Goal: Transaction & Acquisition: Purchase product/service

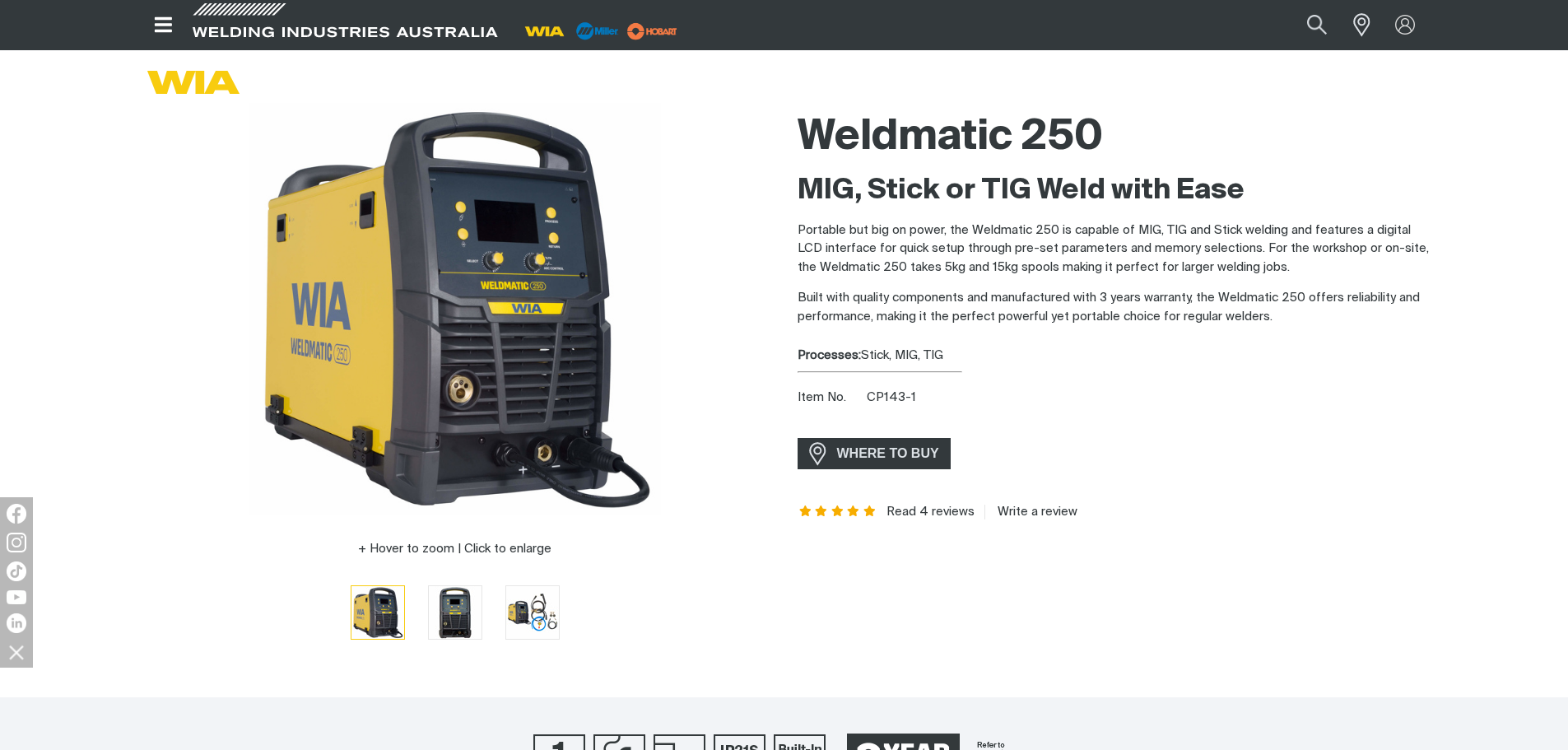
scroll to position [82, 0]
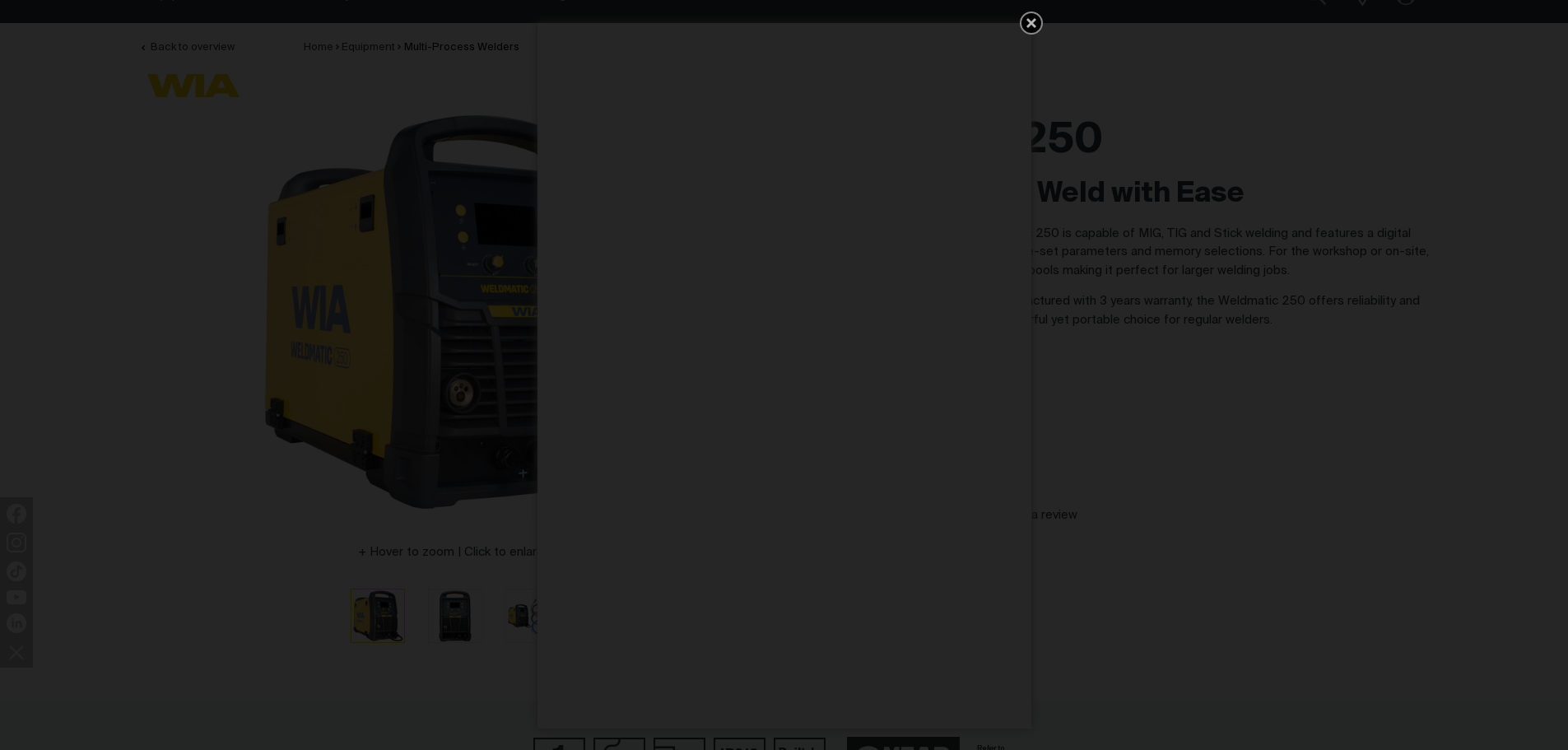
click at [1044, 25] on div "Get 5 WIA Welding Guides Free!" at bounding box center [784, 375] width 1568 height 750
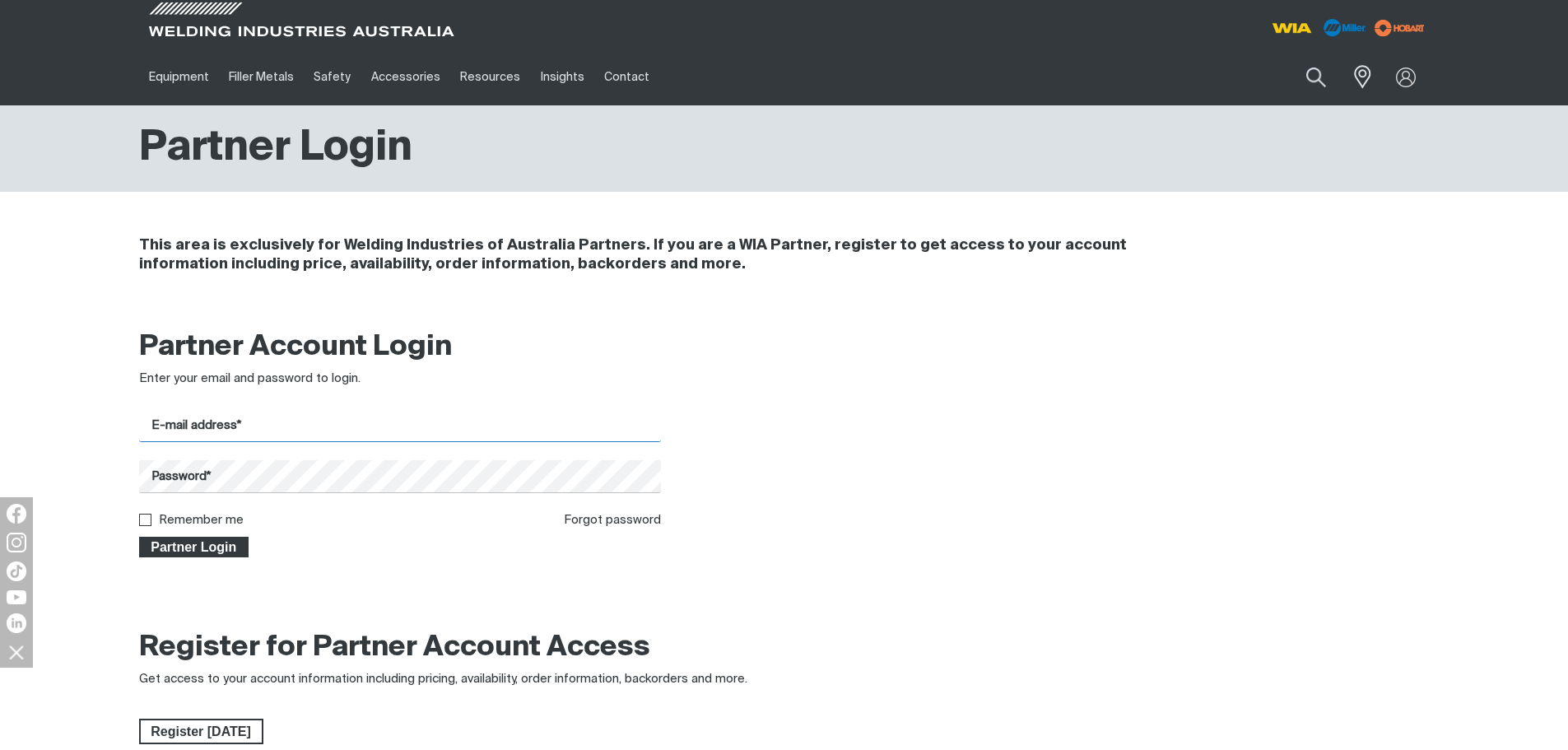
type input "[EMAIL_ADDRESS][DOMAIN_NAME]"
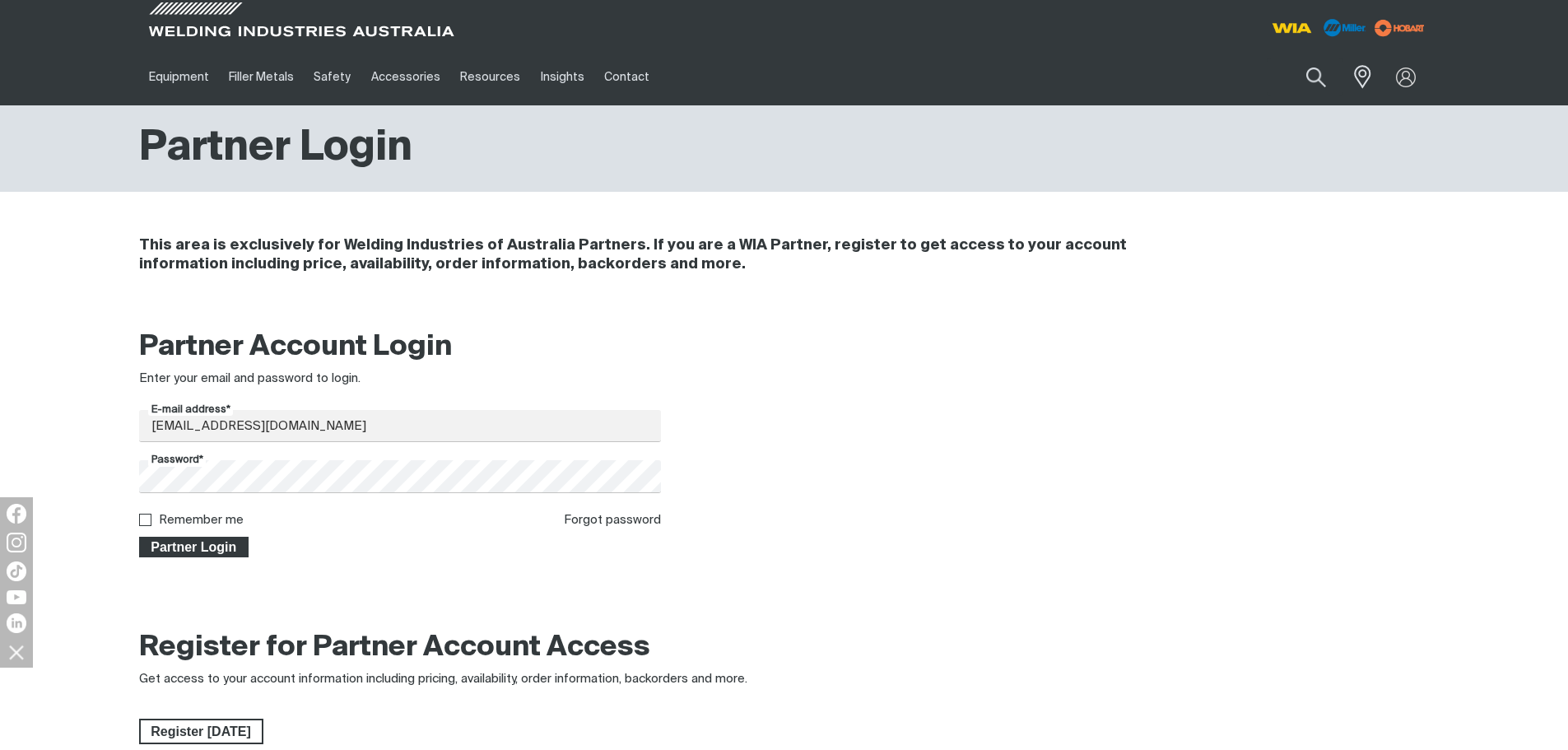
click at [195, 539] on span "Partner Login" at bounding box center [193, 548] width 107 height 21
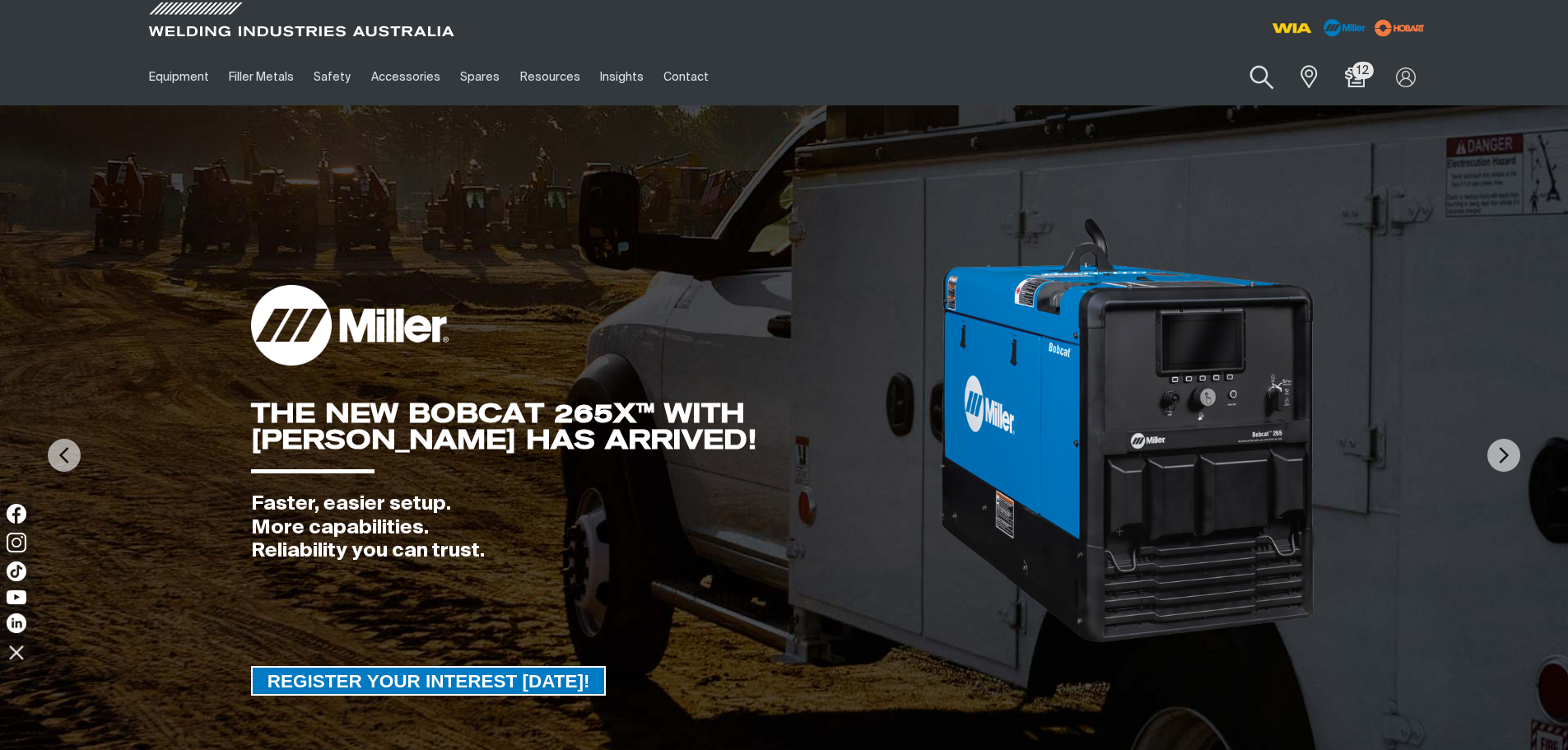
click at [1268, 72] on button "Search products" at bounding box center [1261, 77] width 67 height 46
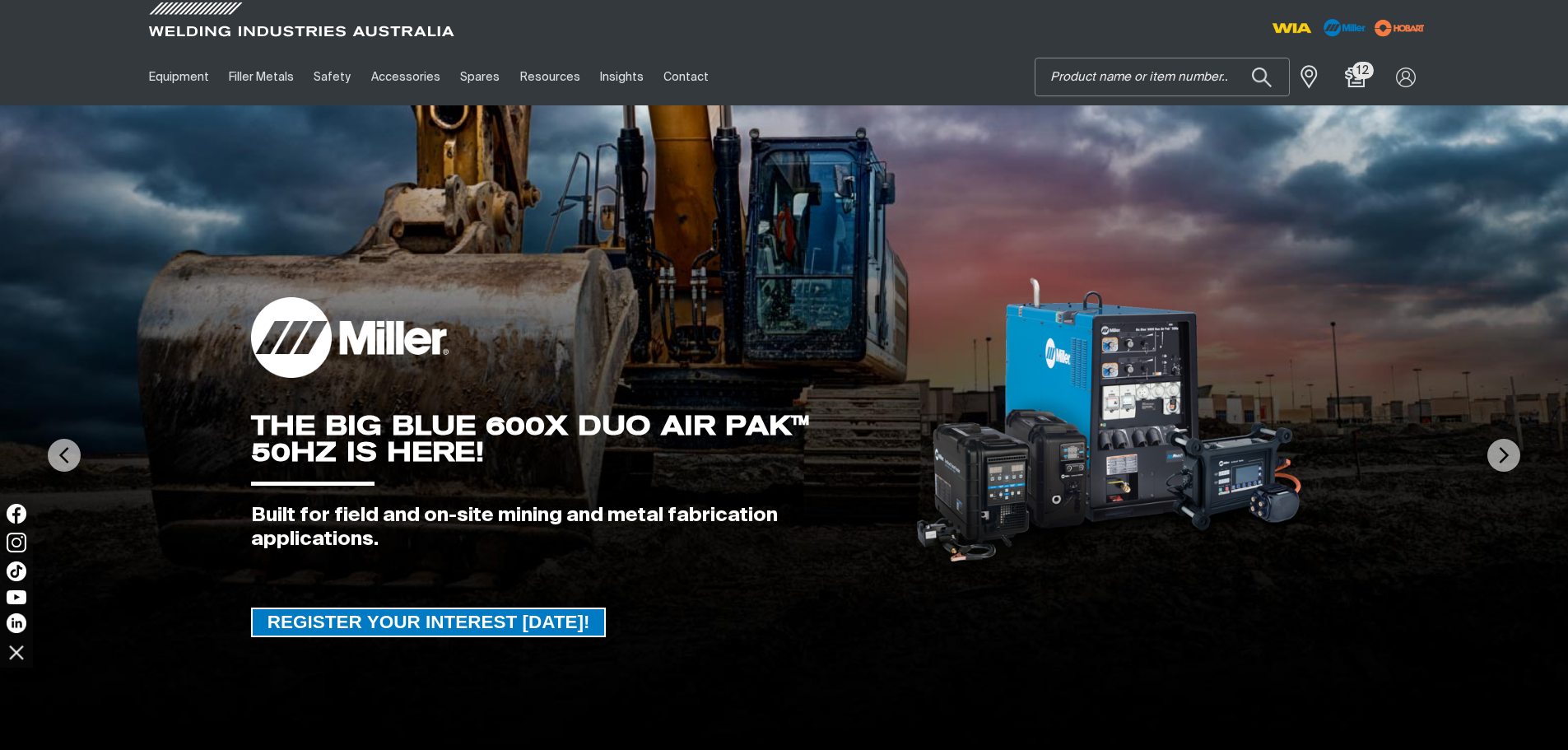
click at [1188, 75] on input "Search" at bounding box center [1162, 76] width 253 height 37
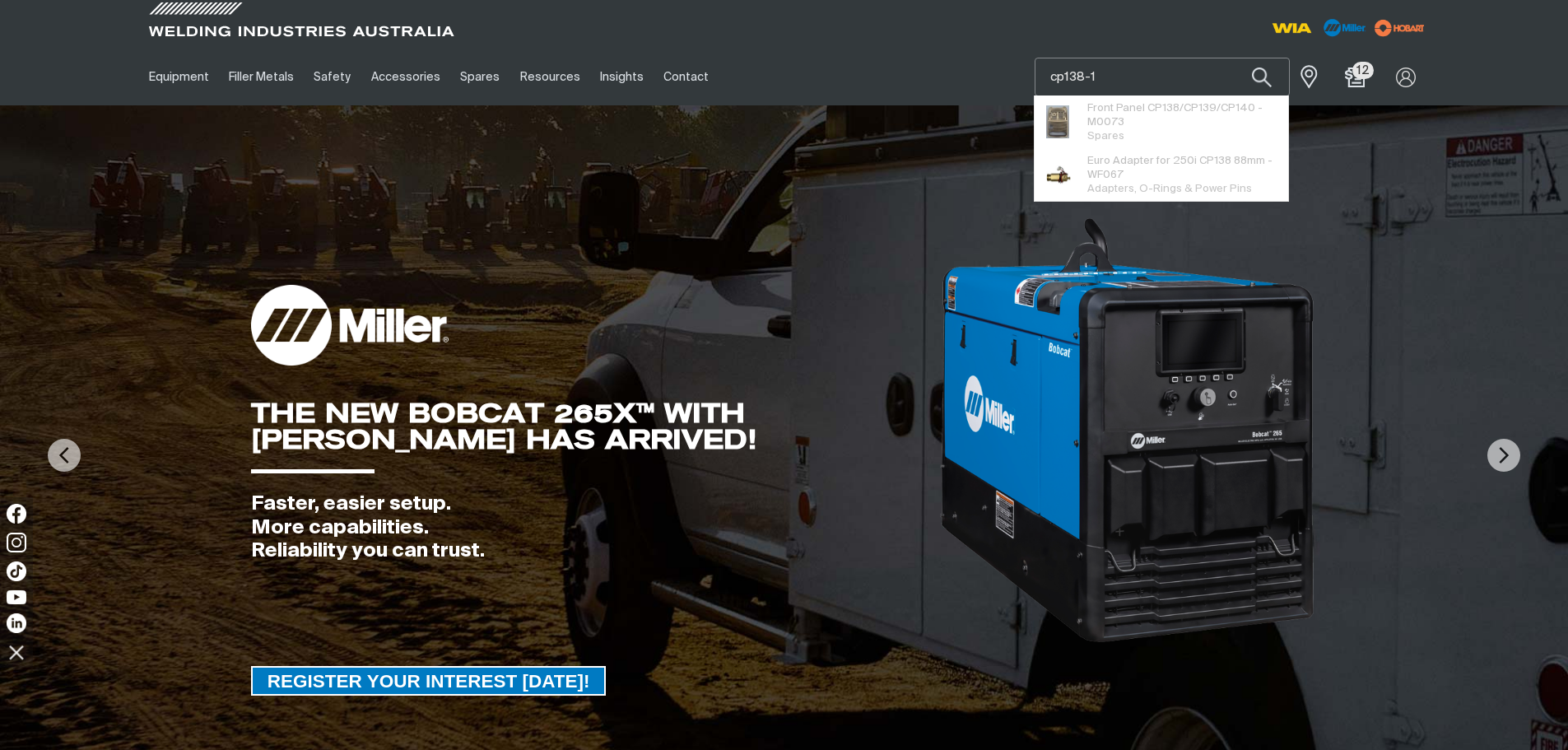
type input "cp138-1"
click at [1233, 58] on button "Search products" at bounding box center [1261, 77] width 56 height 39
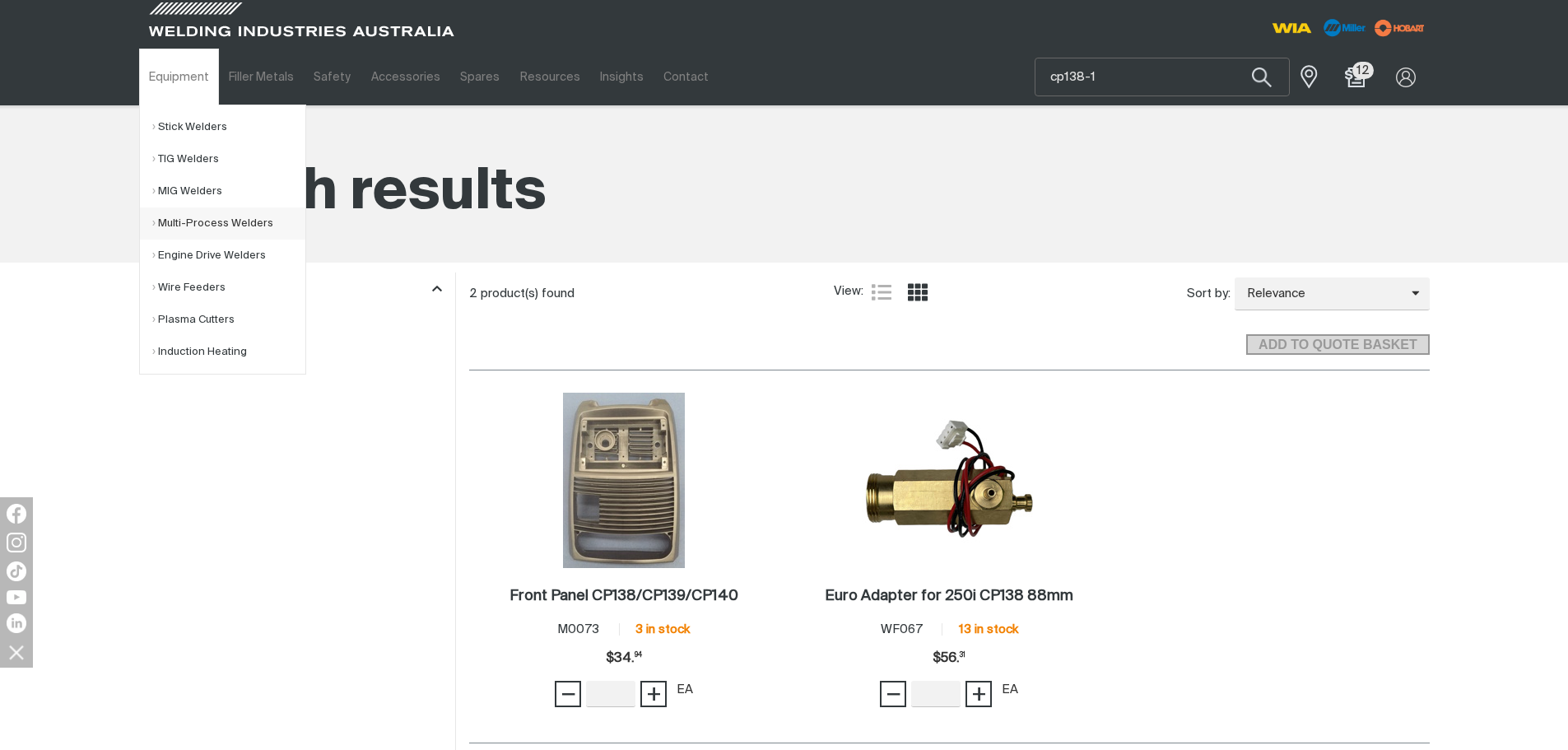
click at [179, 228] on link "Multi-Process Welders" at bounding box center [228, 223] width 153 height 32
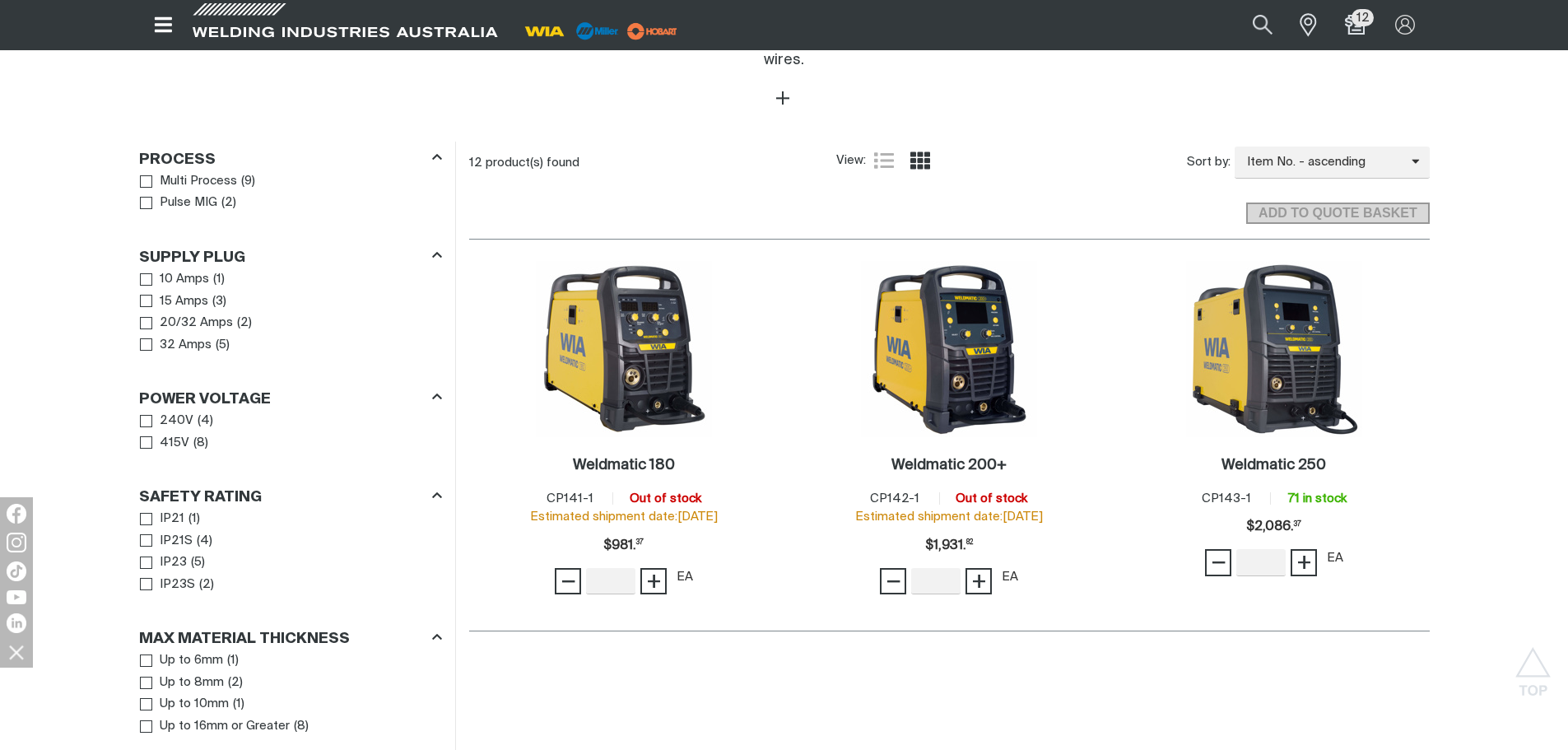
scroll to position [741, 0]
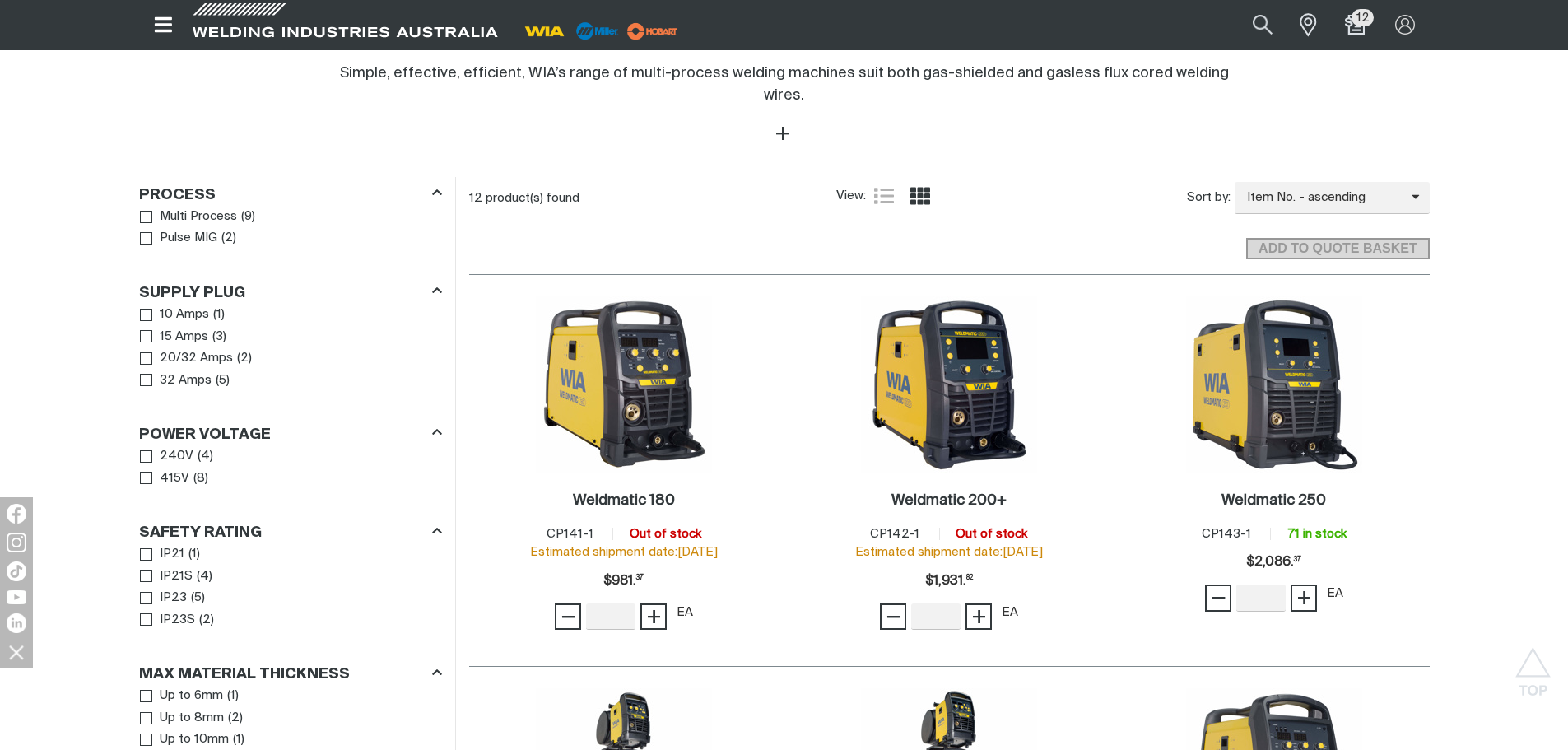
scroll to position [659, 0]
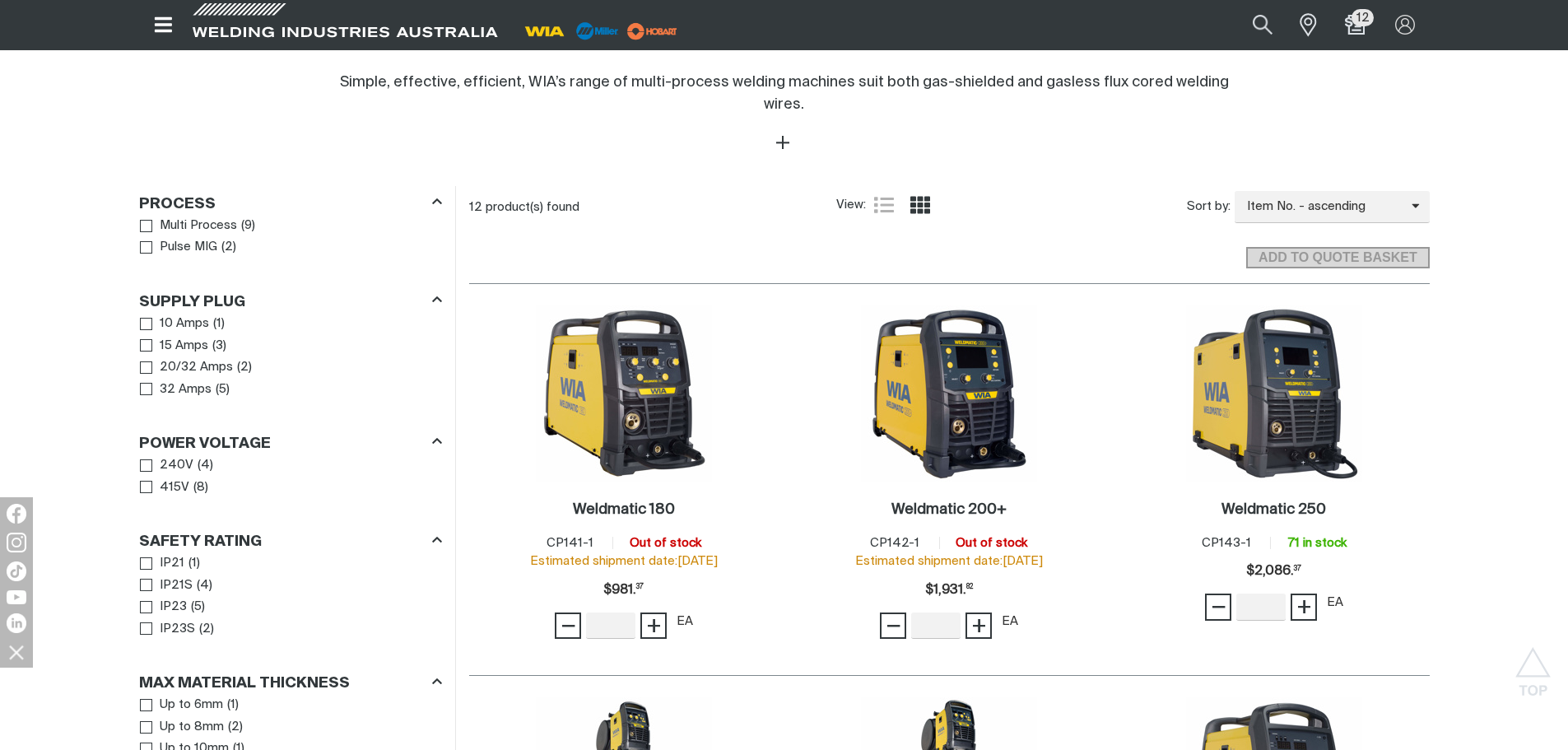
click at [139, 324] on div "10 Amps ( 1 ) 15 Amps ( 3 ) 20/32 Amps ( 2 ) 32 Amps ( 5 )" at bounding box center [290, 356] width 303 height 89
click at [153, 335] on link "15 Amps" at bounding box center [174, 345] width 69 height 22
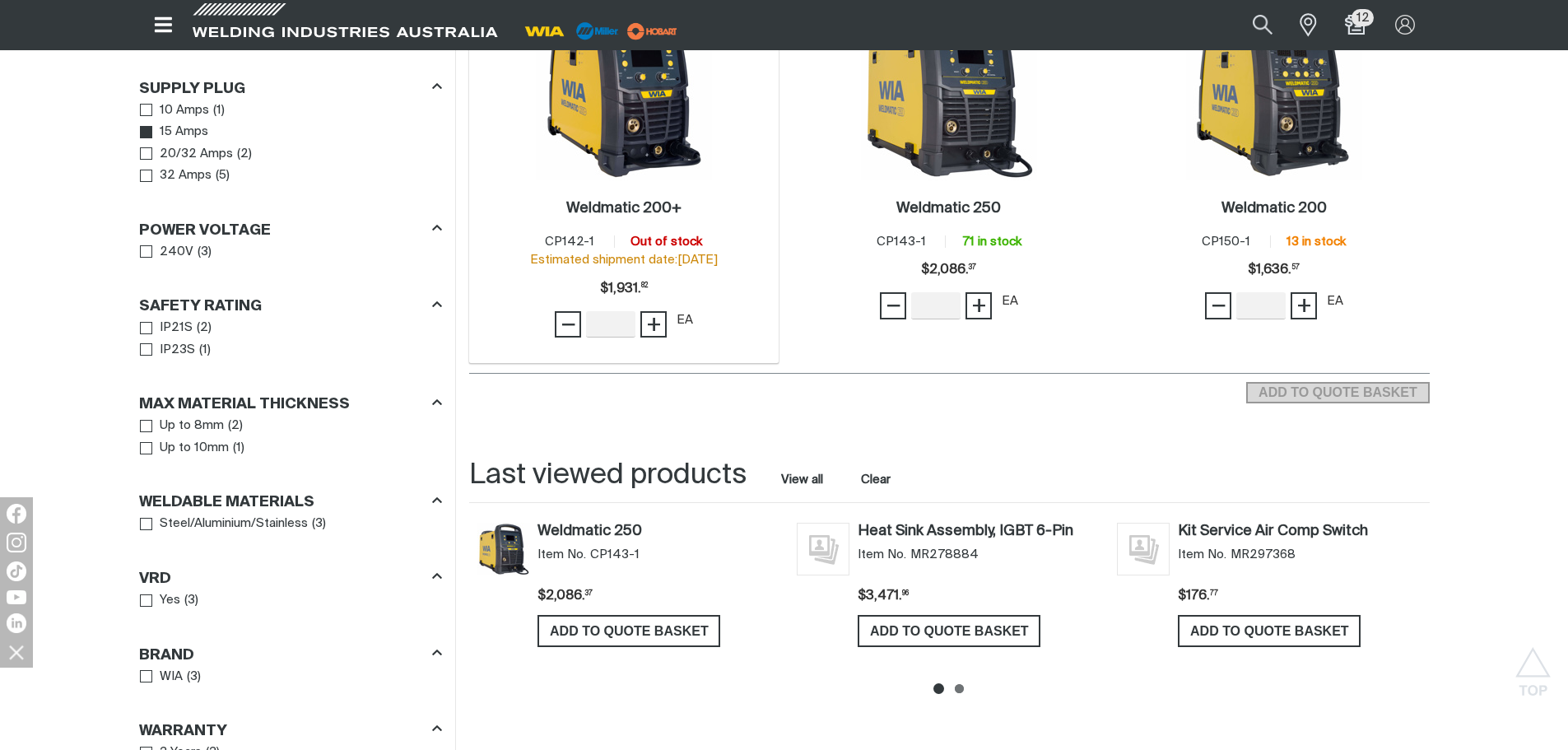
scroll to position [824, 0]
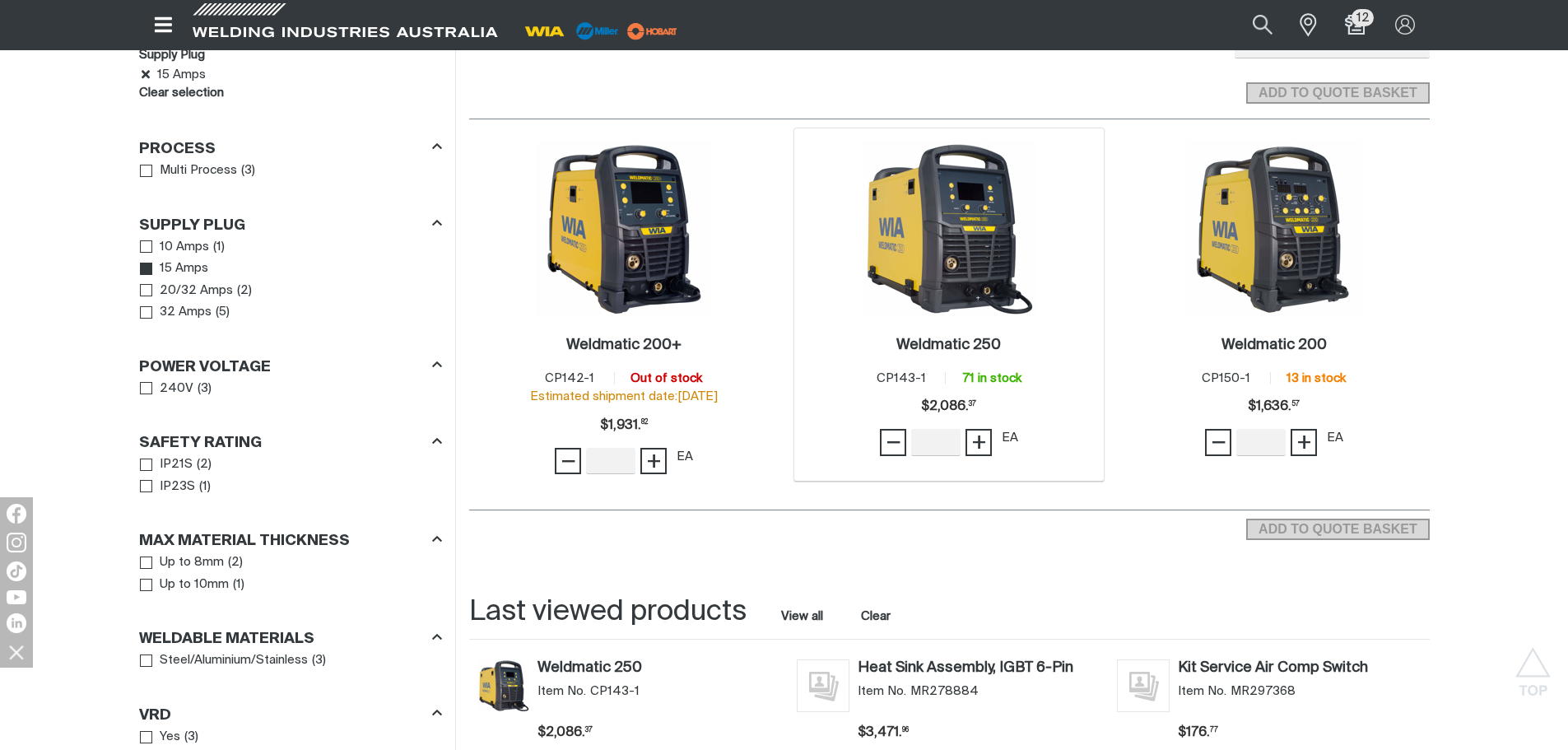
click at [962, 231] on img at bounding box center [949, 228] width 176 height 176
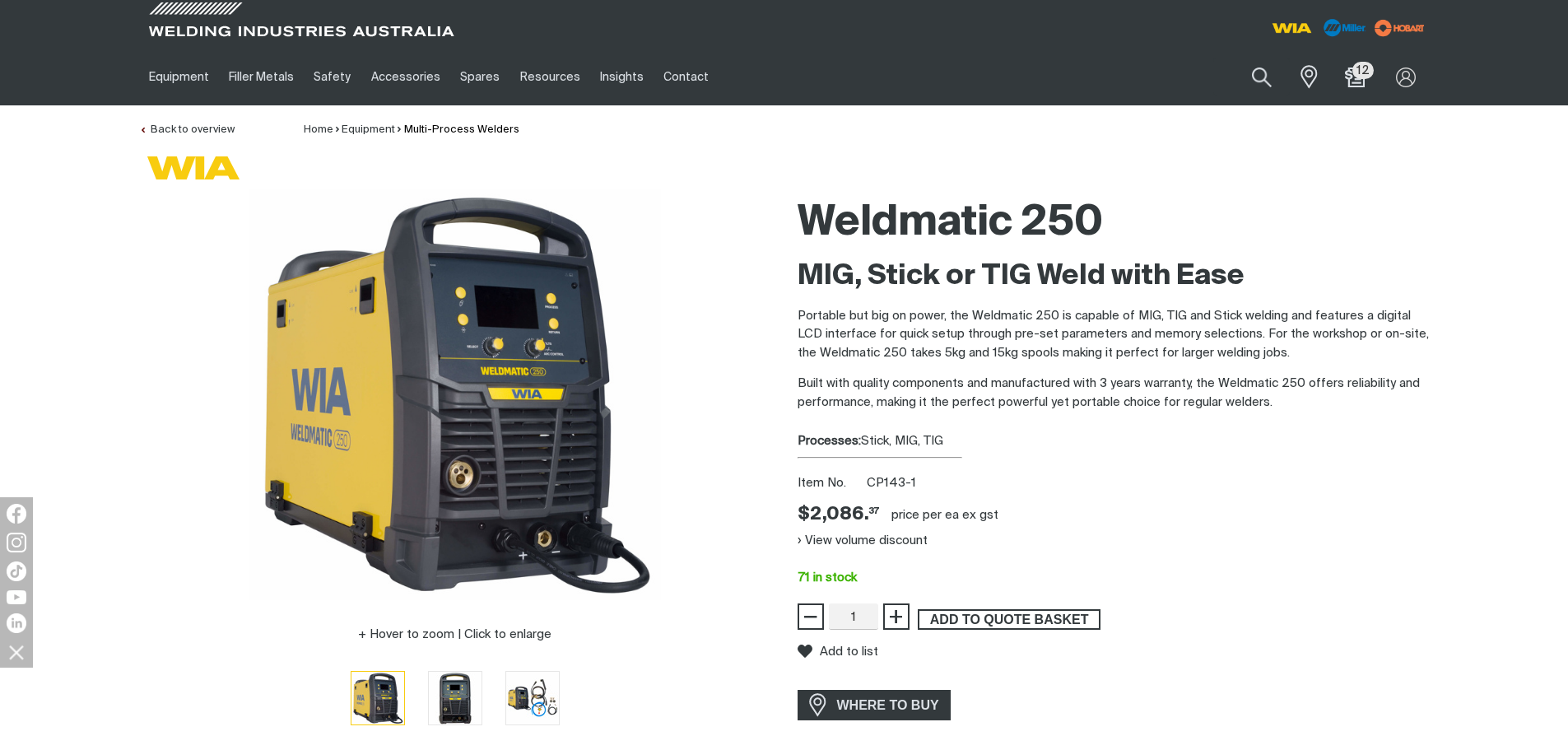
click at [968, 615] on span "ADD TO QUOTE BASKET" at bounding box center [1008, 620] width 179 height 21
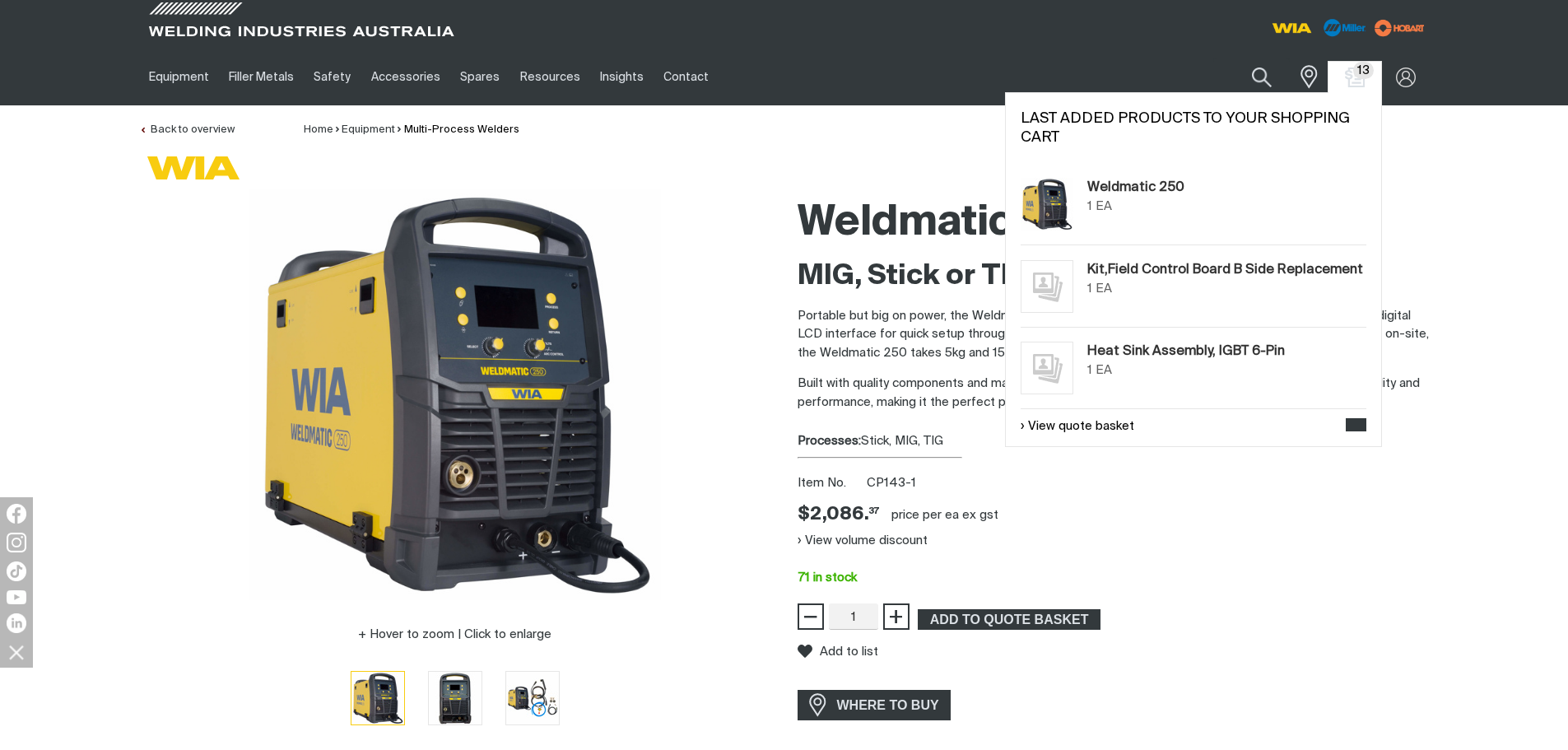
click at [1062, 212] on img at bounding box center [1047, 204] width 52 height 52
click at [1349, 64] on div "13 13" at bounding box center [1354, 77] width 52 height 31
click at [1344, 67] on img "Shopping cart (13 product(s))" at bounding box center [1354, 76] width 24 height 24
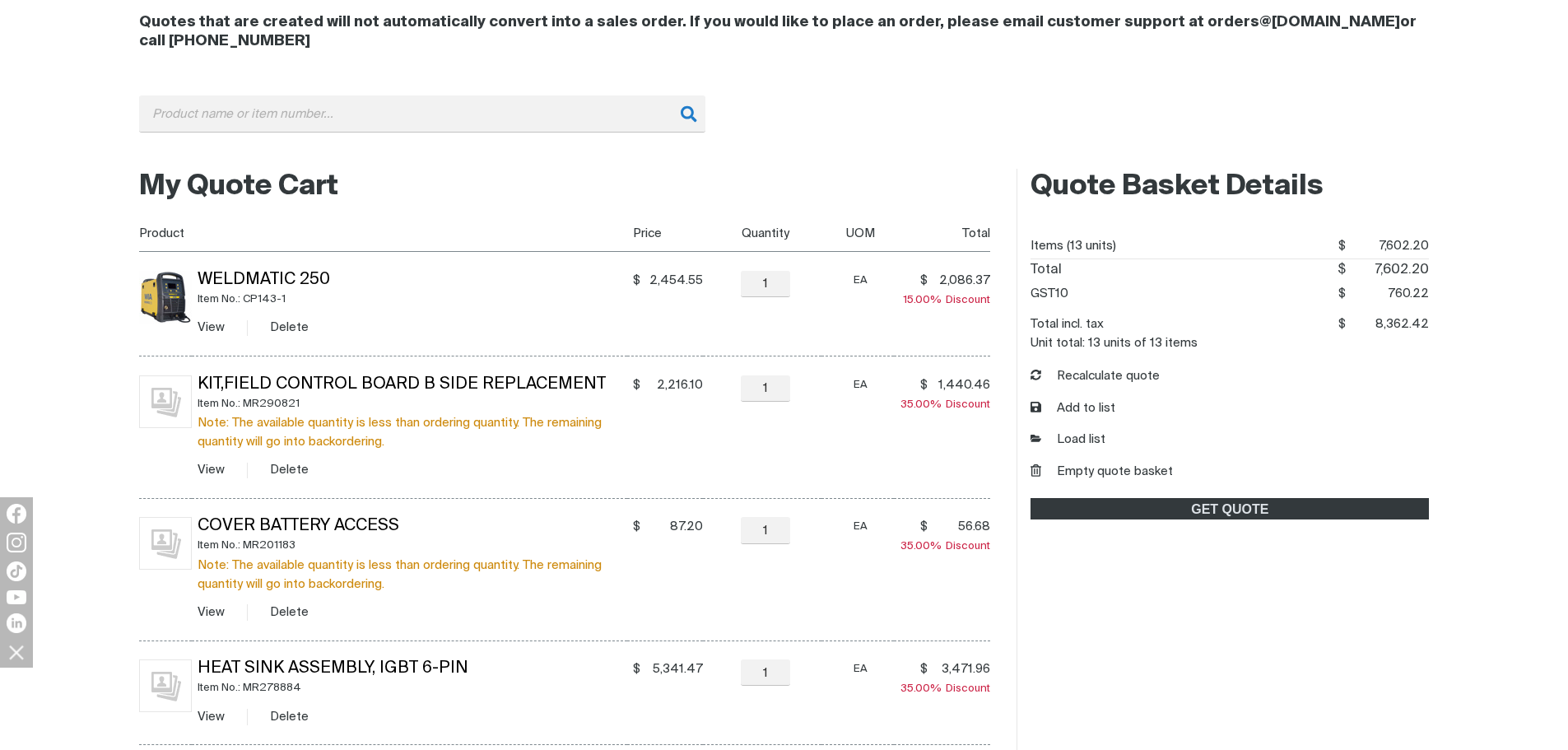
scroll to position [247, 0]
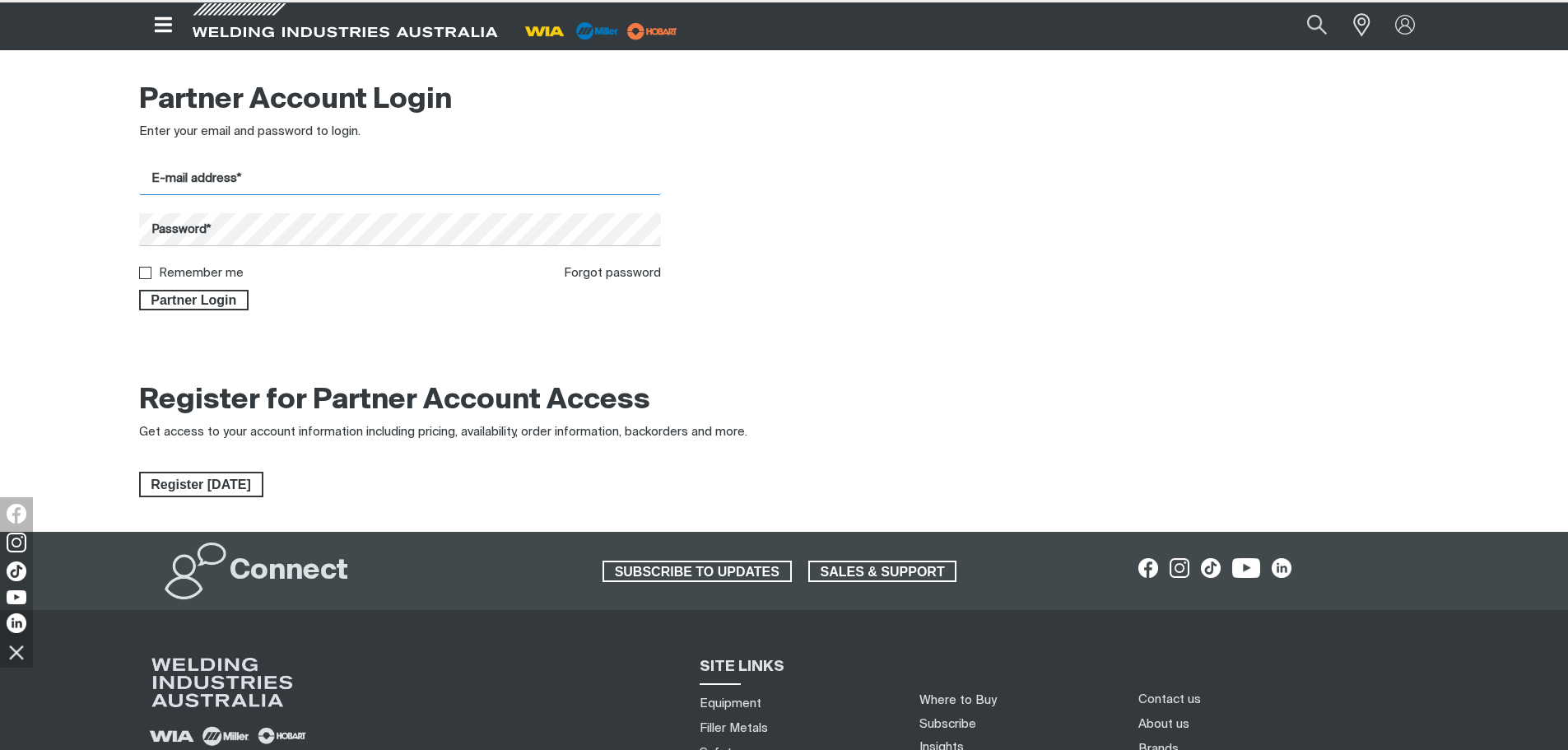
type input "admin@unitedmachinery.com.au"
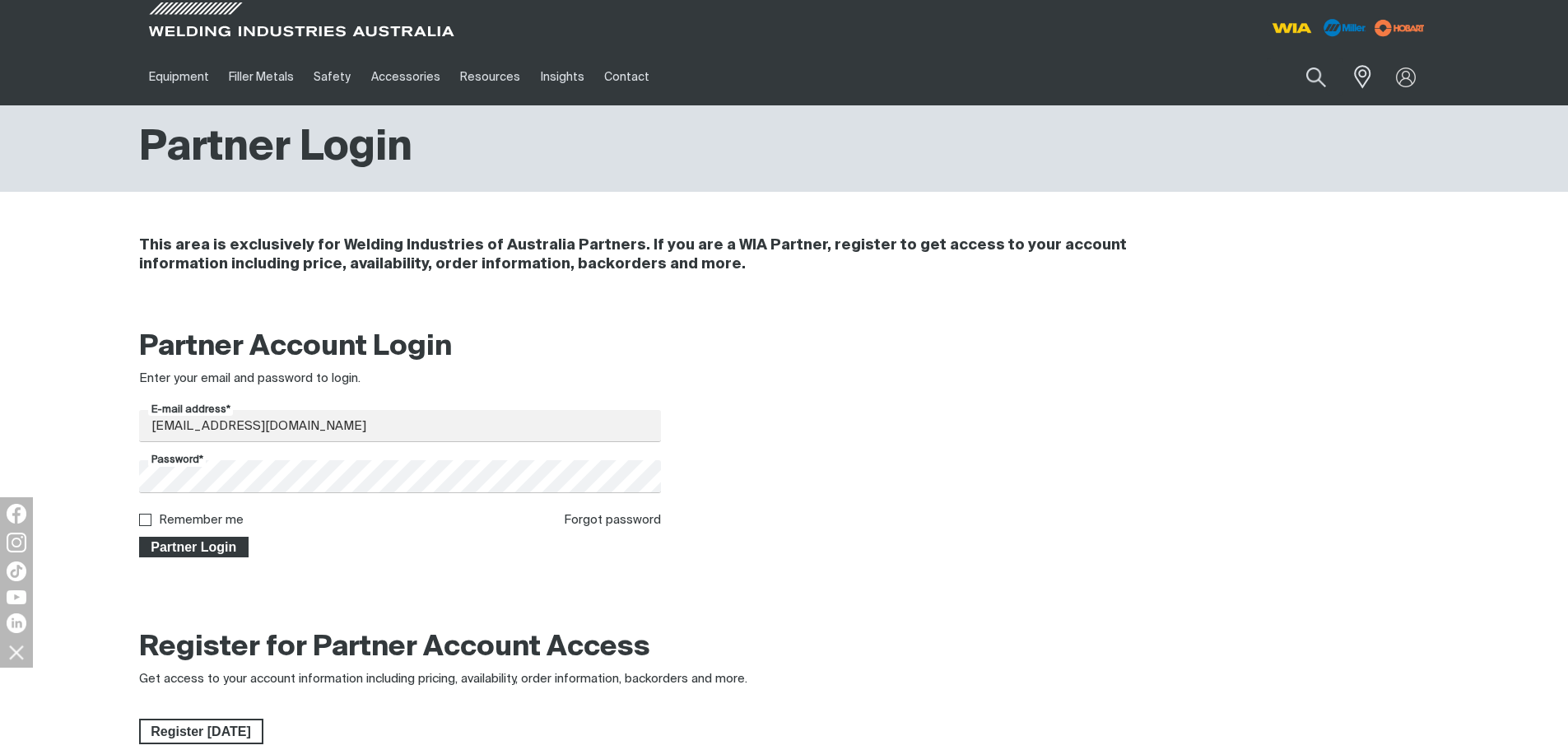
click at [224, 546] on span "Partner Login" at bounding box center [193, 548] width 107 height 21
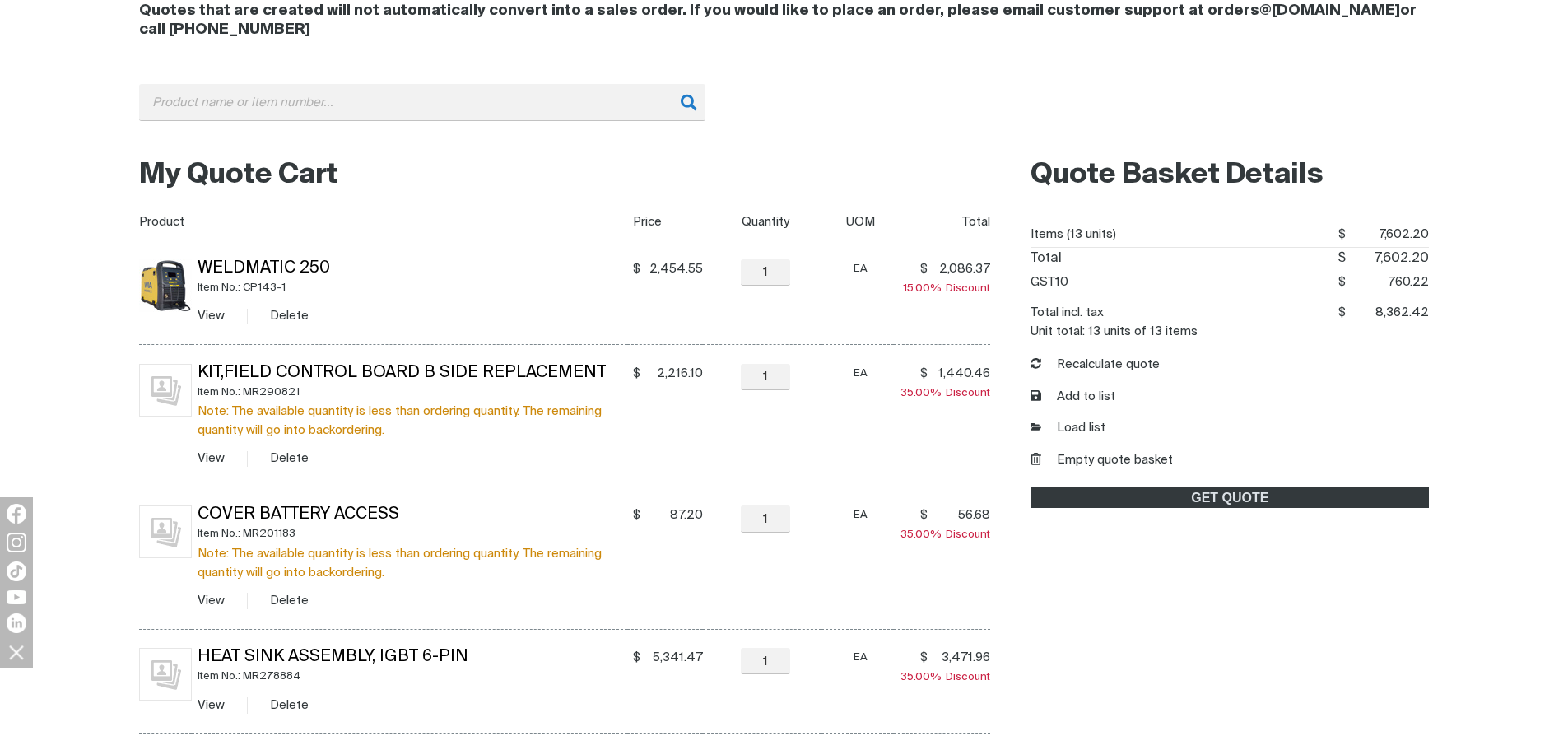
scroll to position [247, 0]
